Goal: Task Accomplishment & Management: Use online tool/utility

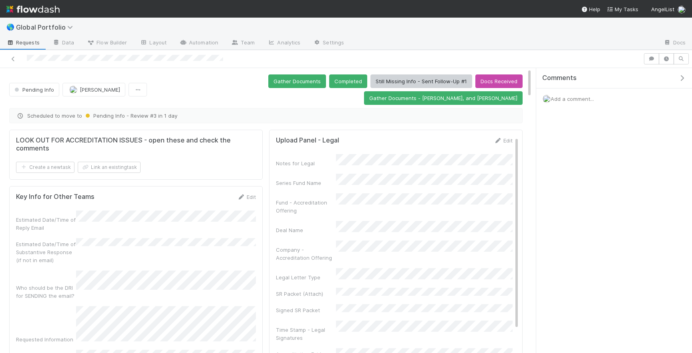
drag, startPoint x: 226, startPoint y: 59, endPoint x: 159, endPoint y: 62, distance: 67.0
click at [159, 62] on div at bounding box center [321, 58] width 637 height 11
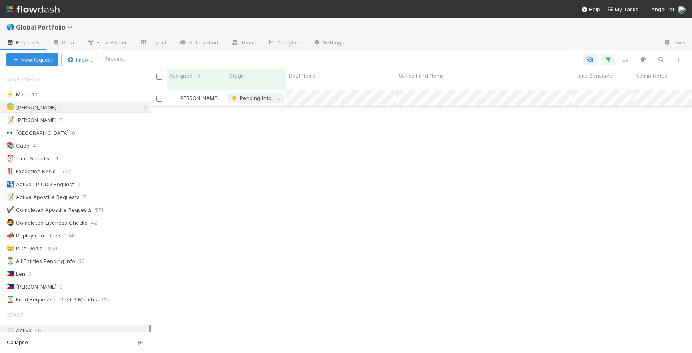
scroll to position [270, 541]
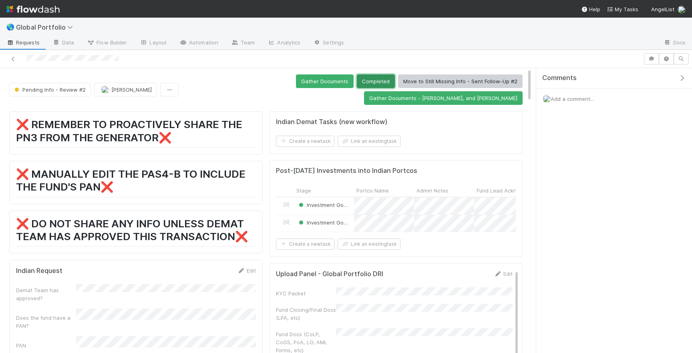
click at [377, 80] on button "Completed" at bounding box center [376, 82] width 38 height 14
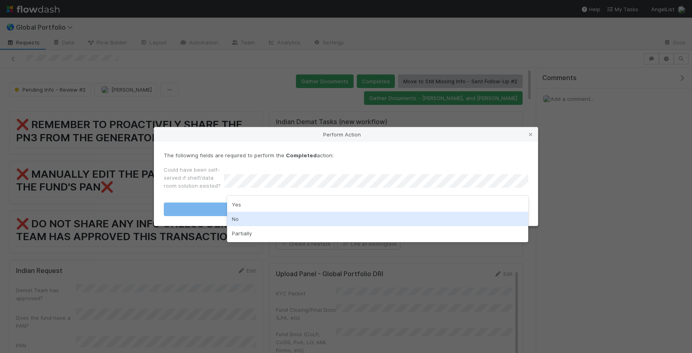
click at [302, 217] on div "No" at bounding box center [377, 219] width 301 height 14
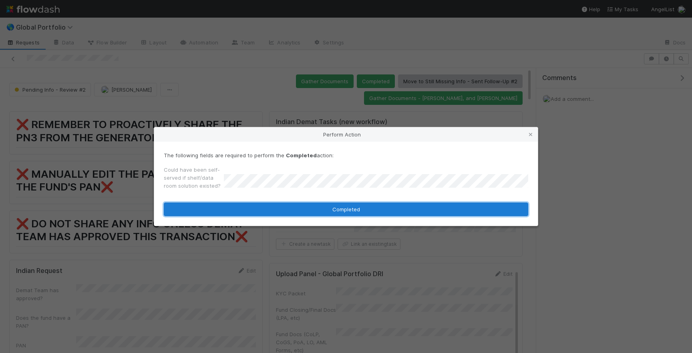
click at [322, 210] on button "Completed" at bounding box center [346, 210] width 365 height 14
